Goal: Register for event/course

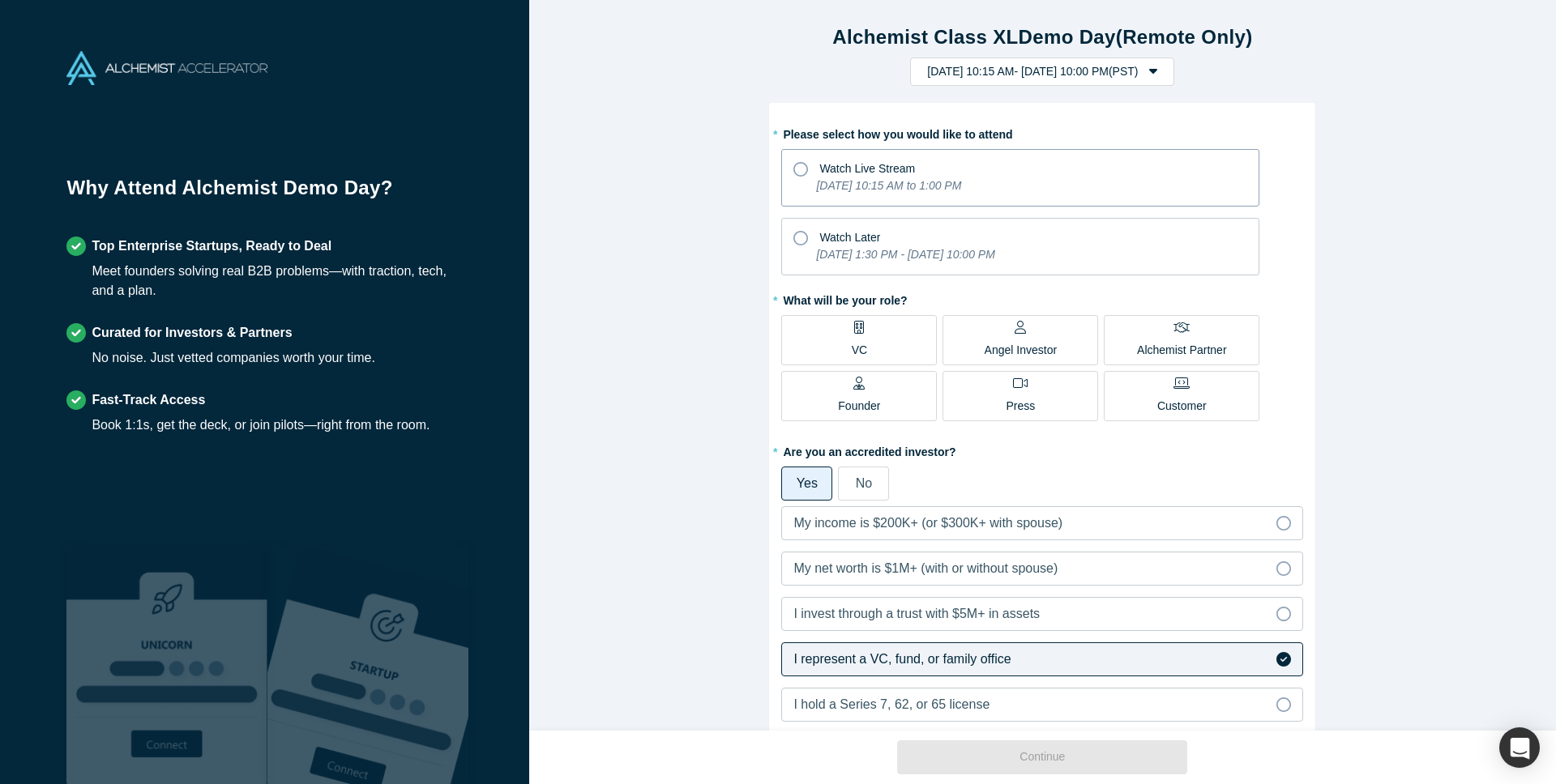
click at [803, 169] on icon at bounding box center [801, 169] width 15 height 15
click at [0, 0] on input "Watch Live Stream [DATE] 10:15 AM to 1:00 PM" at bounding box center [0, 0] width 0 height 0
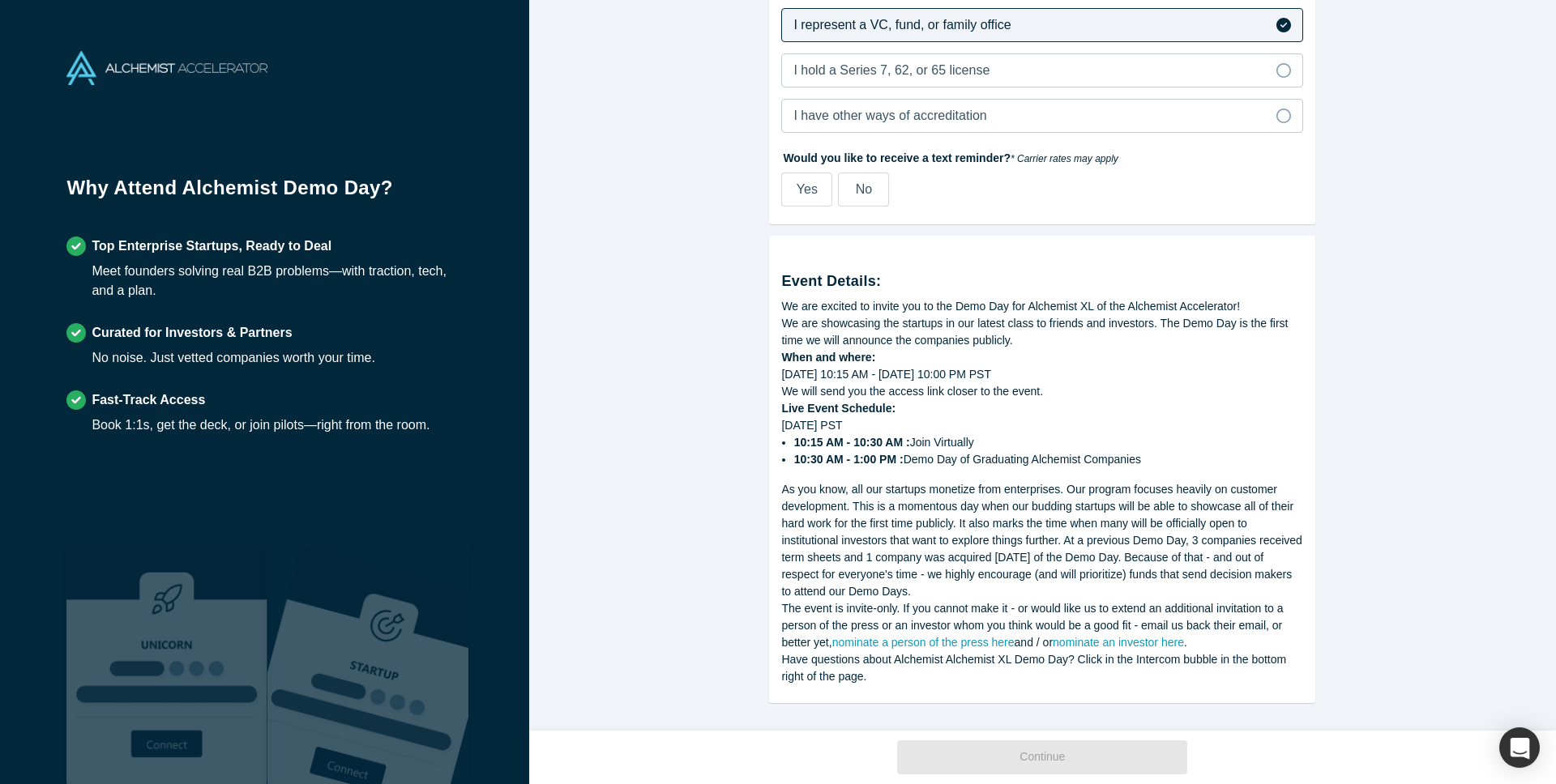
scroll to position [640, 0]
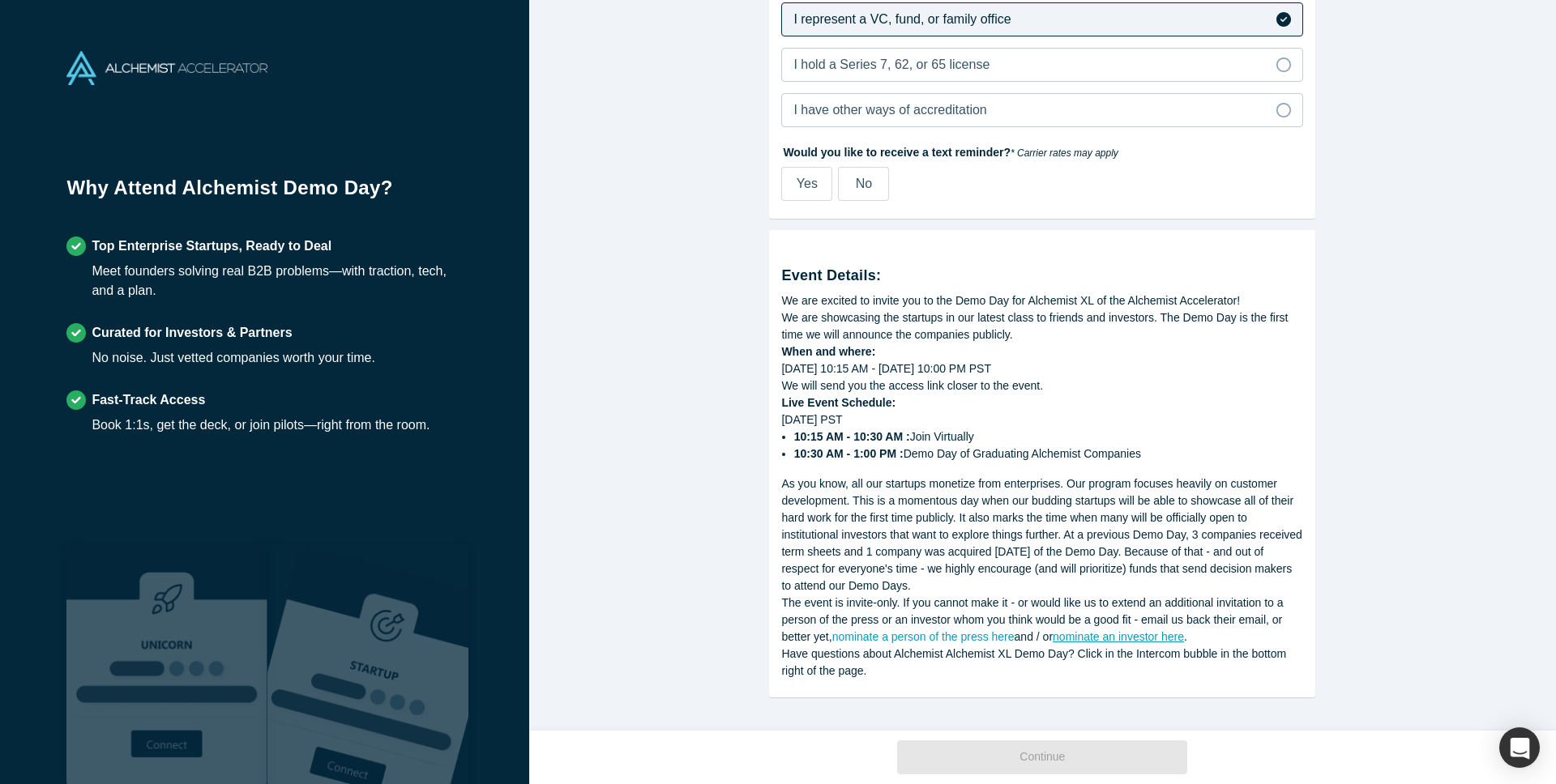
click at [1080, 637] on link "nominate an investor here" at bounding box center [1118, 637] width 131 height 13
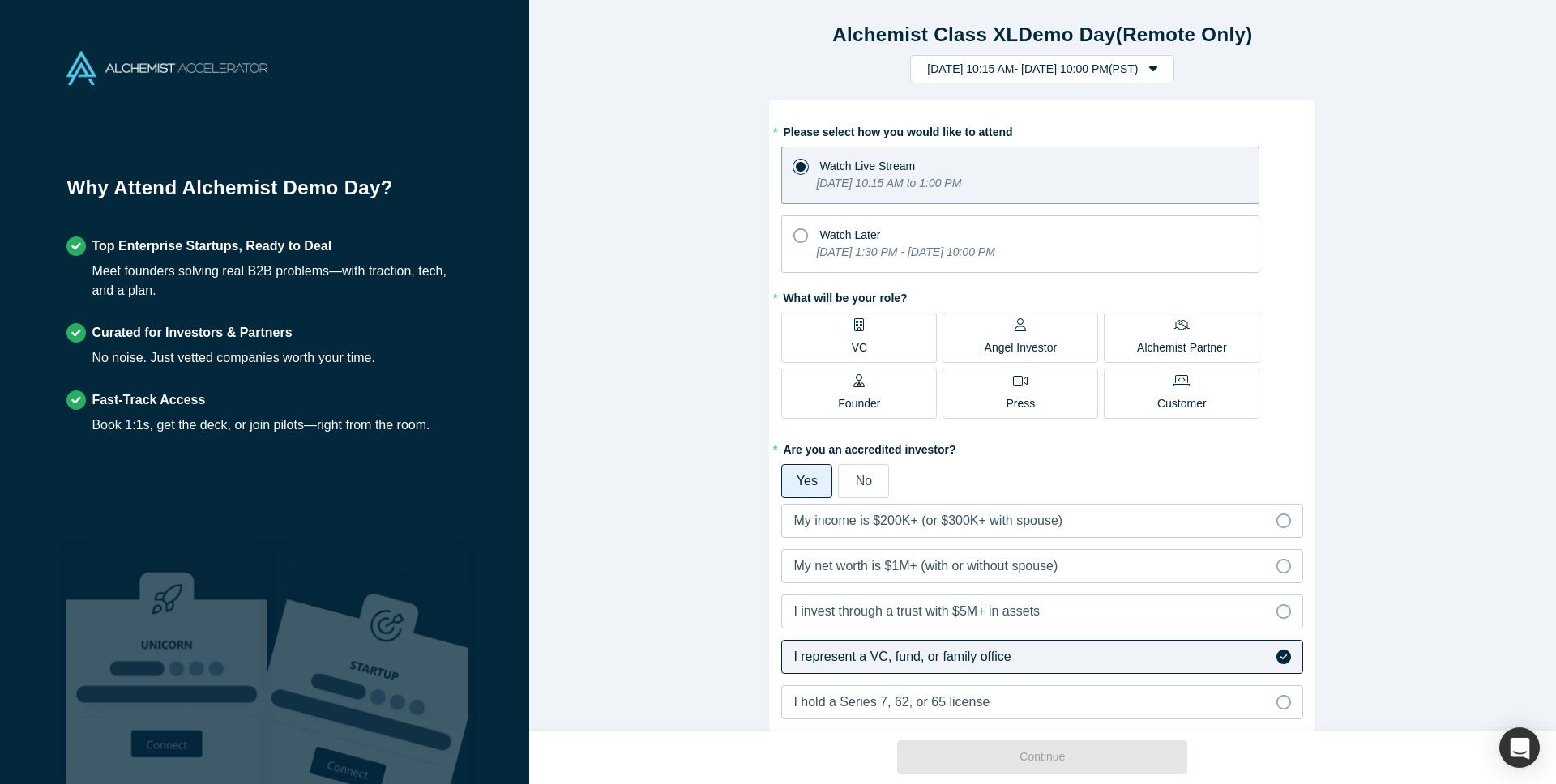
scroll to position [0, 0]
click at [930, 83] on button "[DATE] 10:15 AM - [DATE] 10:00 PM ( PST )" at bounding box center [1042, 71] width 264 height 28
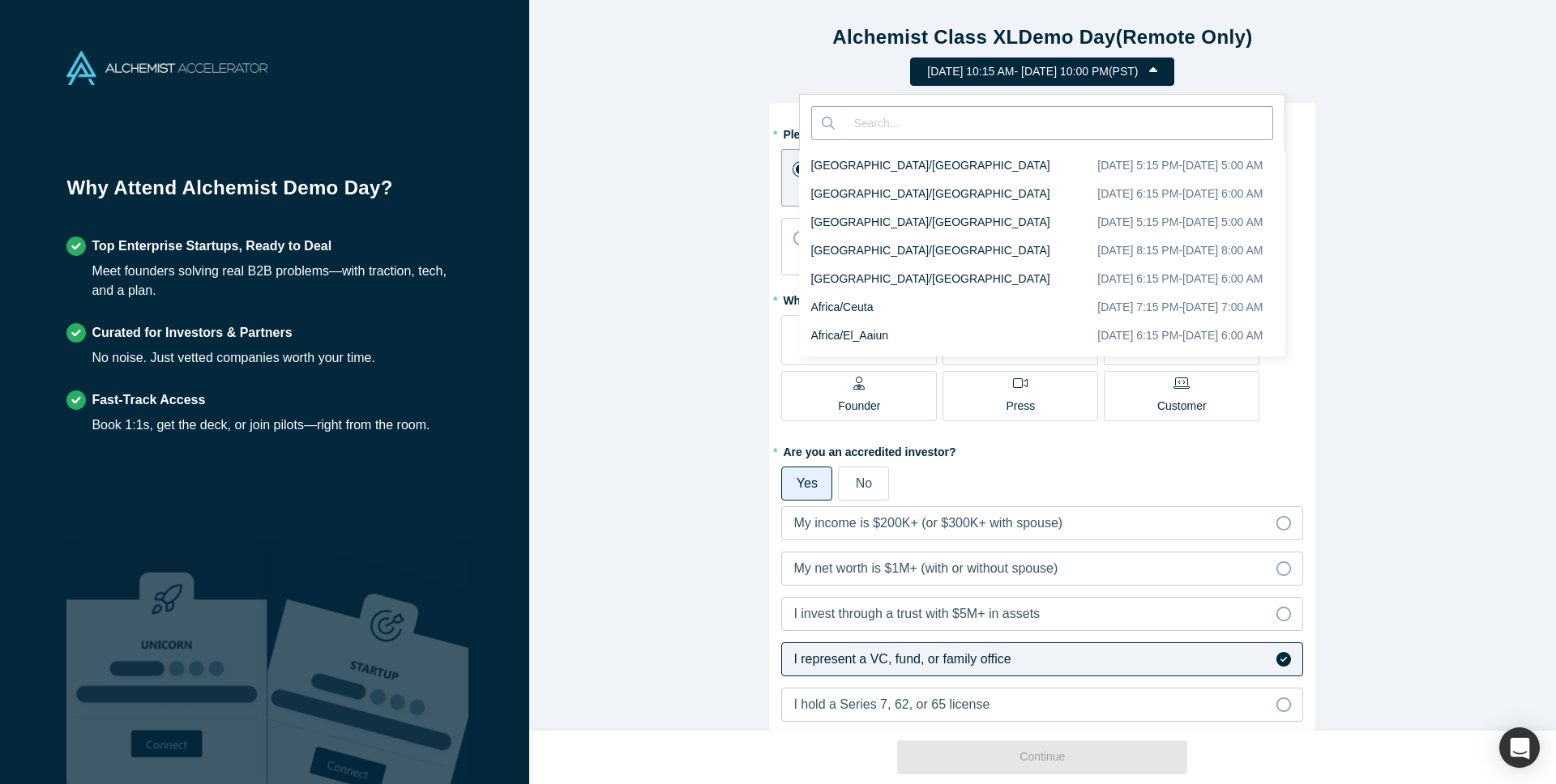
scroll to position [2495, 0]
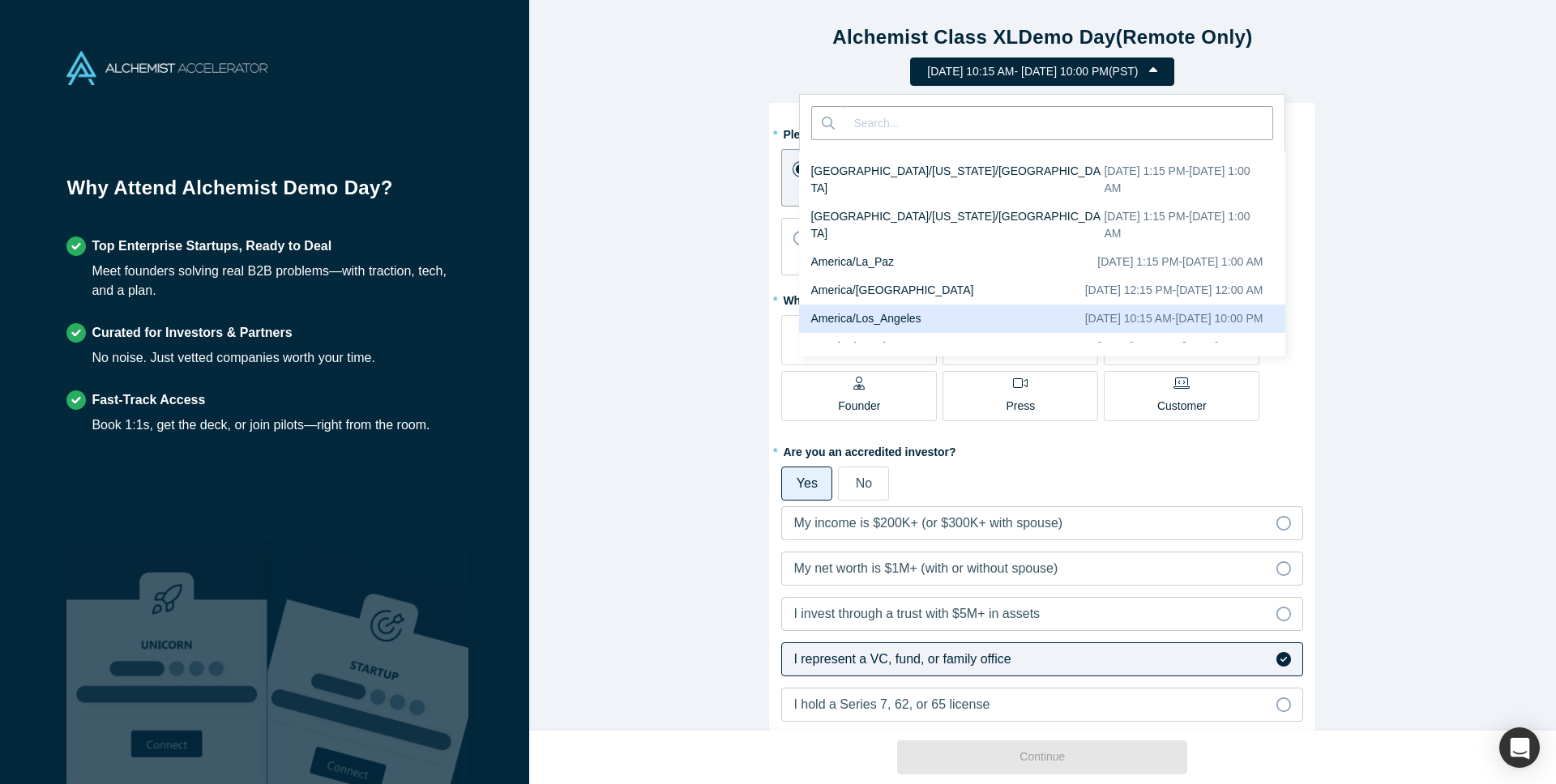
click at [706, 85] on div "[DATE] 10:15 AM - [DATE] 10:00 PM ( PST ) [GEOGRAPHIC_DATA]/[GEOGRAPHIC_DATA] […" at bounding box center [1043, 71] width 1004 height 28
